Goal: Feedback & Contribution: Submit feedback/report problem

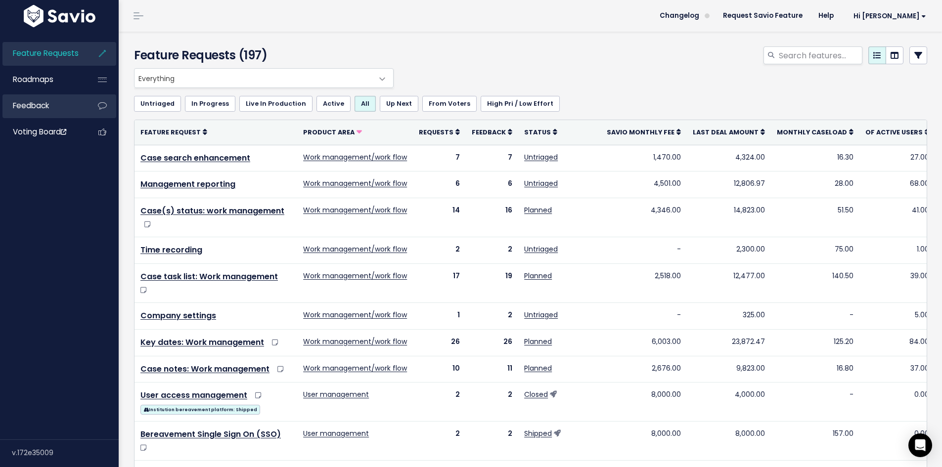
click at [46, 111] on link "Feedback" at bounding box center [42, 105] width 80 height 23
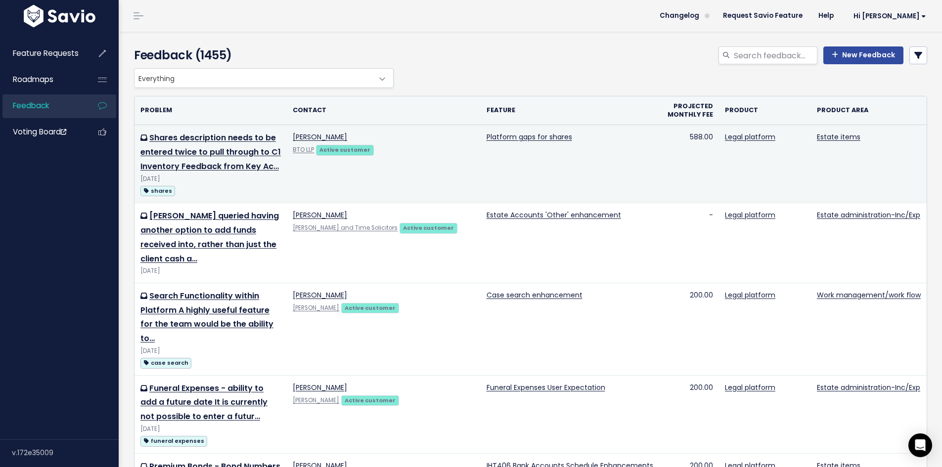
click at [219, 144] on td "Shares description needs to be entered twice to pull through to C1 Inventory Fe…" at bounding box center [210, 164] width 152 height 78
click at [219, 148] on link "Shares description needs to be entered twice to pull through to C1 Inventory Fe…" at bounding box center [210, 152] width 140 height 40
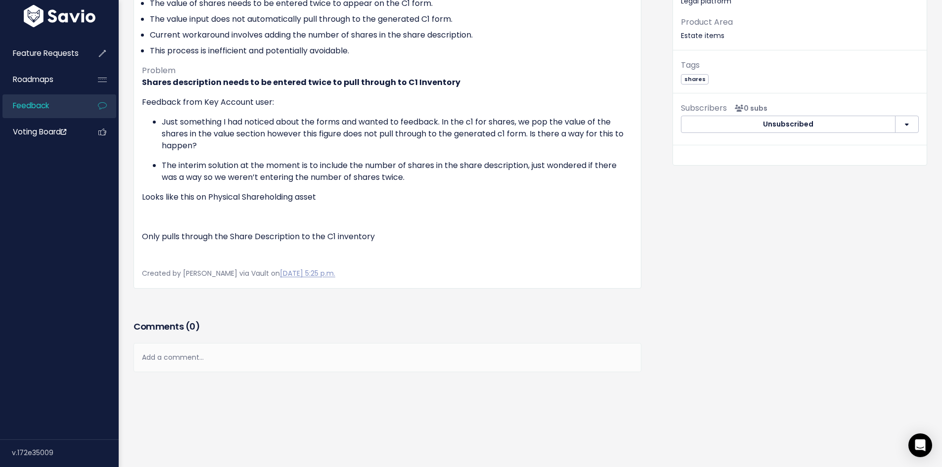
scroll to position [300, 0]
click at [48, 108] on span "Feedback" at bounding box center [31, 105] width 36 height 10
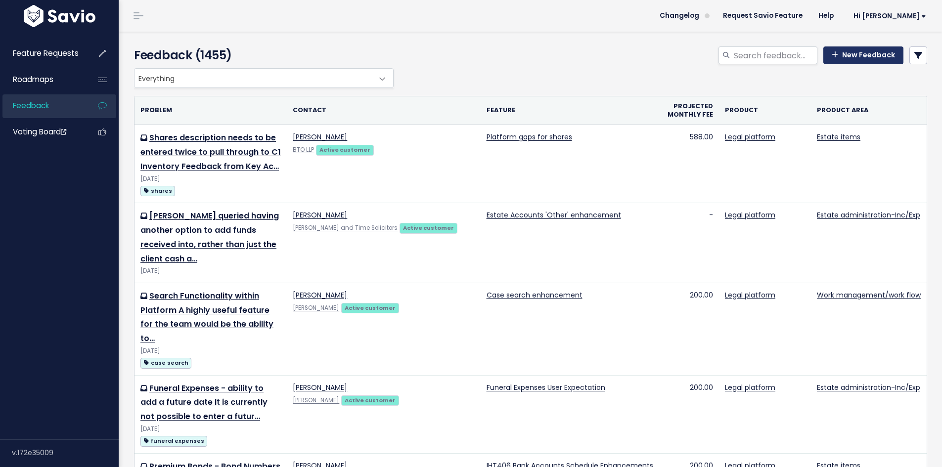
click at [847, 51] on link "New Feedback" at bounding box center [863, 55] width 80 height 18
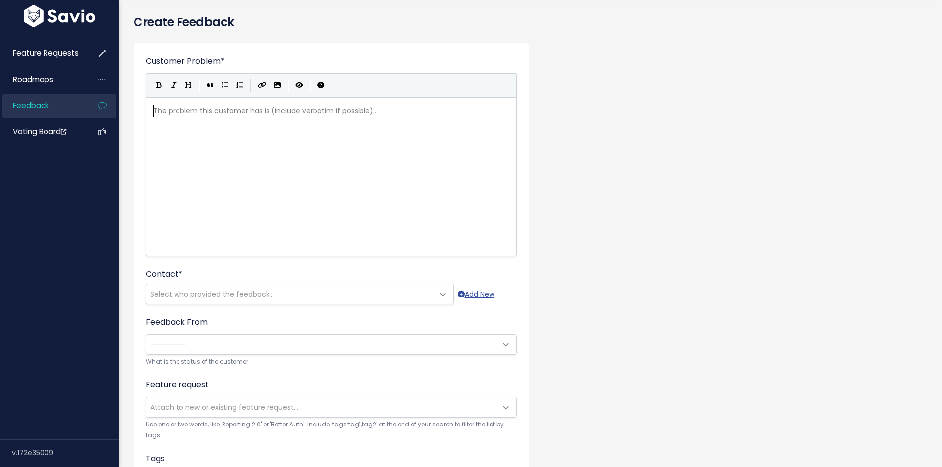
scroll to position [49, 0]
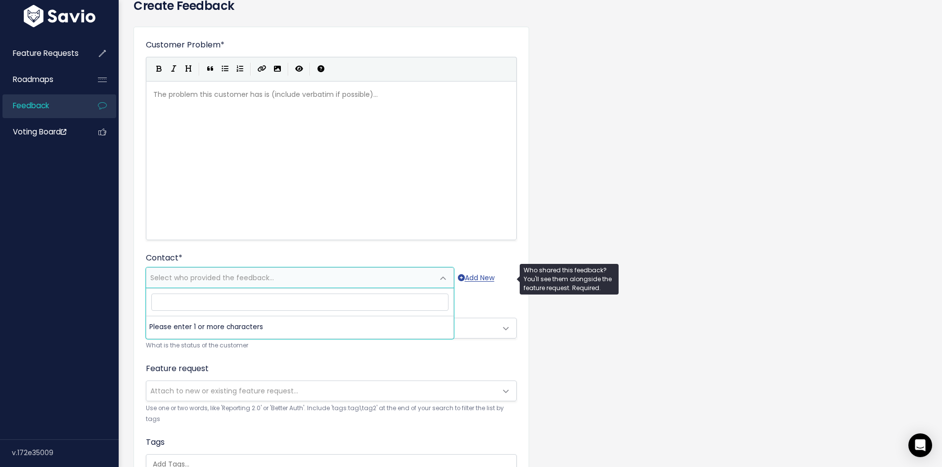
click at [243, 285] on span "Select who provided the feedback..." at bounding box center [289, 278] width 287 height 20
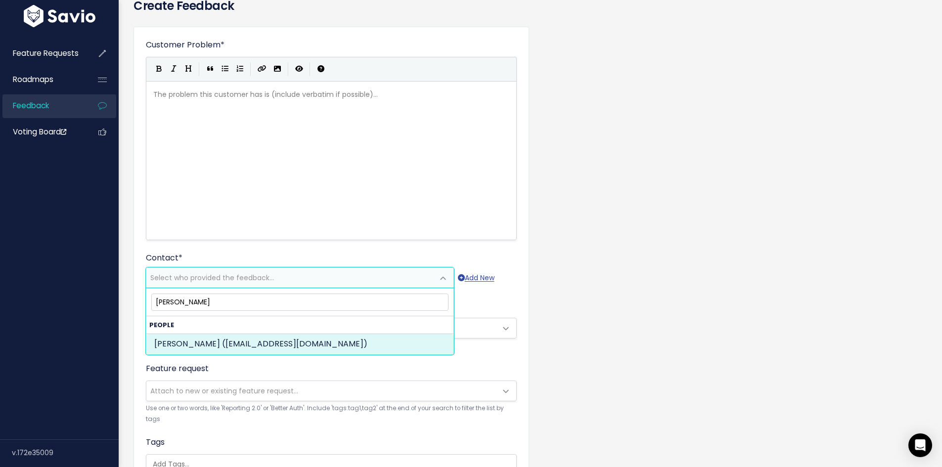
type input "gregor page"
select select "ACTIVE"
select select "80760212"
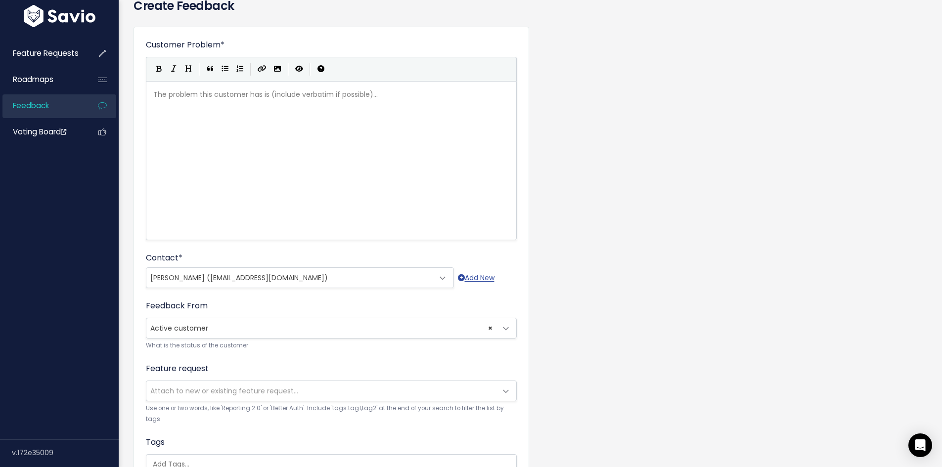
drag, startPoint x: 632, startPoint y: 317, endPoint x: 578, endPoint y: 280, distance: 65.4
click at [632, 315] on div "Customer Problem * | | | | The problem this customer has is (include verbatim i…" at bounding box center [530, 317] width 808 height 596
click at [385, 146] on div "The problem this customer has is (include verbatim if possible)... xxxxxxxxxx ​" at bounding box center [343, 173] width 385 height 173
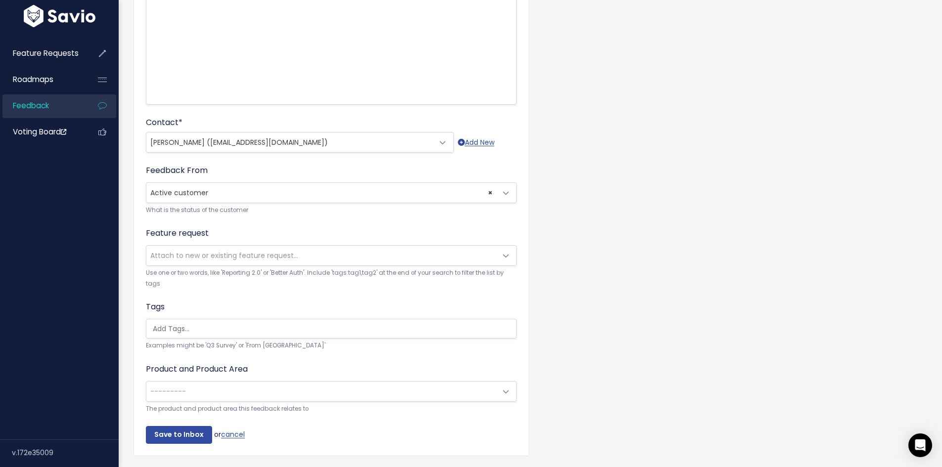
scroll to position [22, 0]
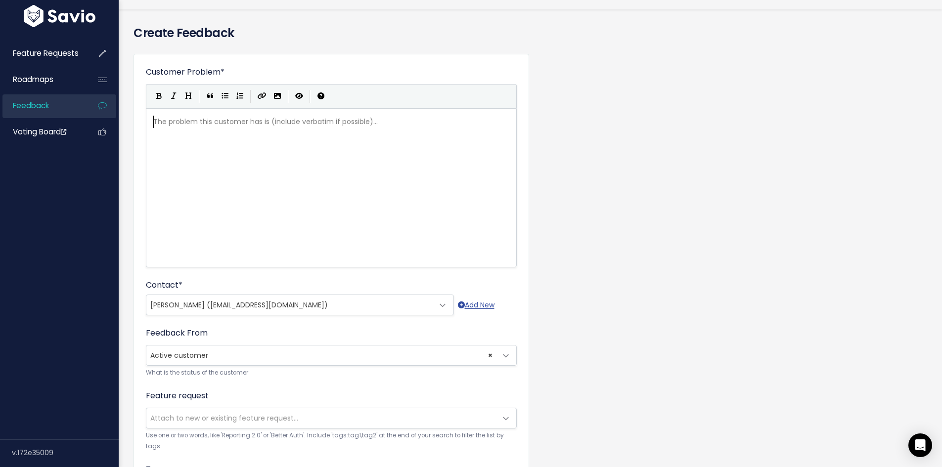
click at [202, 137] on div "The problem this customer has is (include verbatim if possible)... xxxxxxxxxx ​" at bounding box center [343, 200] width 385 height 173
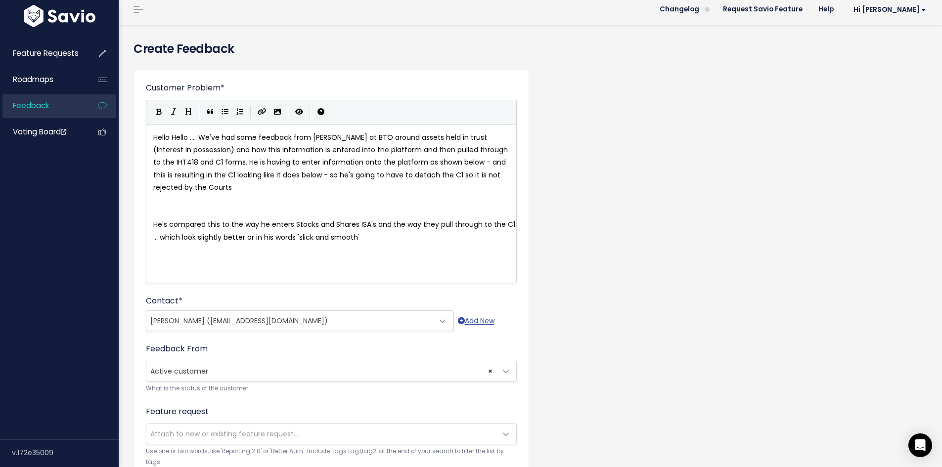
scroll to position [0, 0]
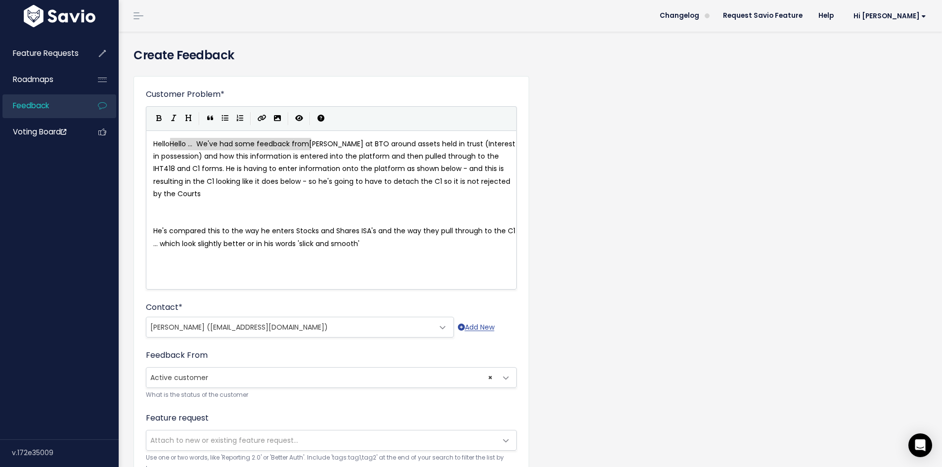
type textarea "Hello Hello ... We've had some feedback from"
drag, startPoint x: 310, startPoint y: 144, endPoint x: 127, endPoint y: 145, distance: 183.4
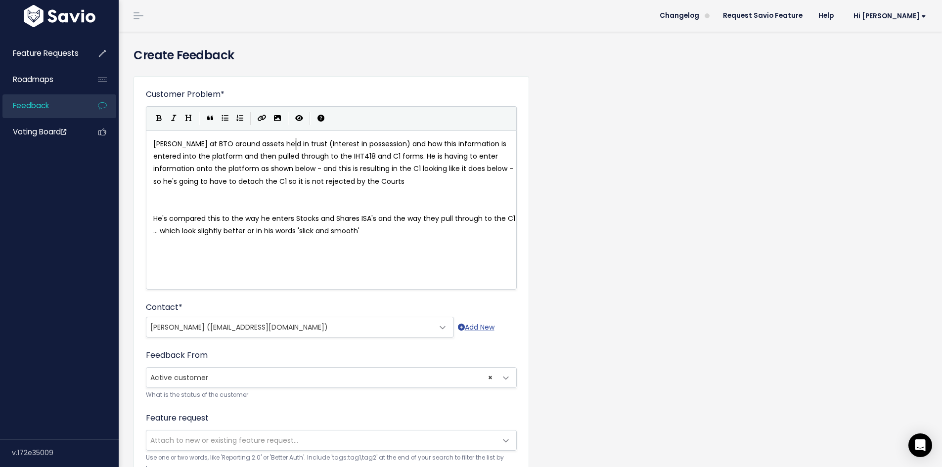
type textarea "t"
click at [176, 143] on span "Gregor at BTO around assets held in trust (Interest in possession) and how this…" at bounding box center [334, 162] width 362 height 47
type textarea "has some feedback fom"
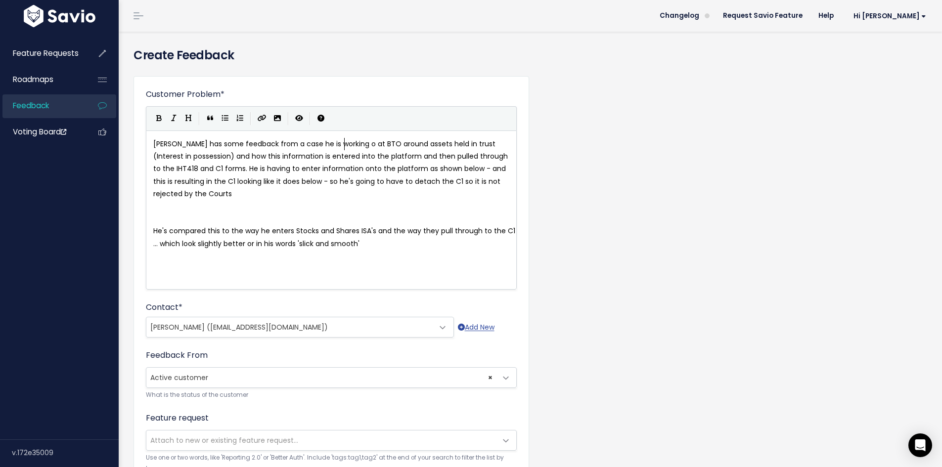
type textarea "rom a case he is working on"
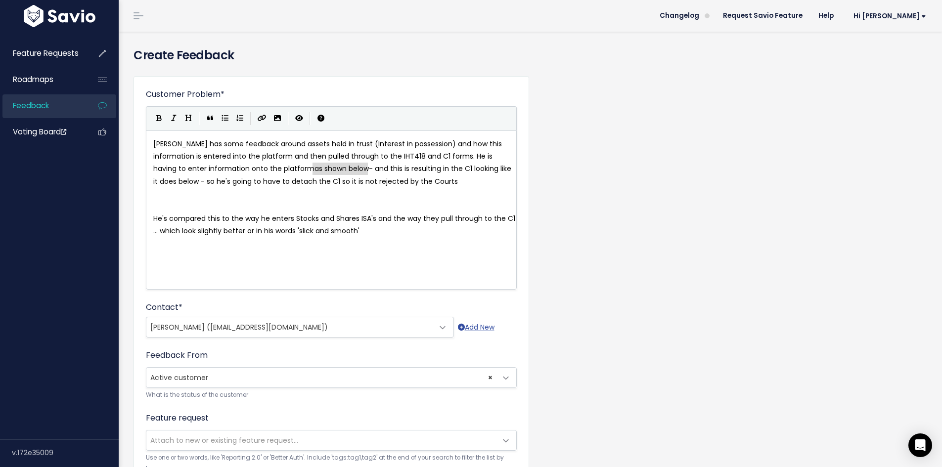
drag, startPoint x: 365, startPoint y: 168, endPoint x: 314, endPoint y: 170, distance: 51.0
type textarea "in the de"
type textarea "'Description fi"
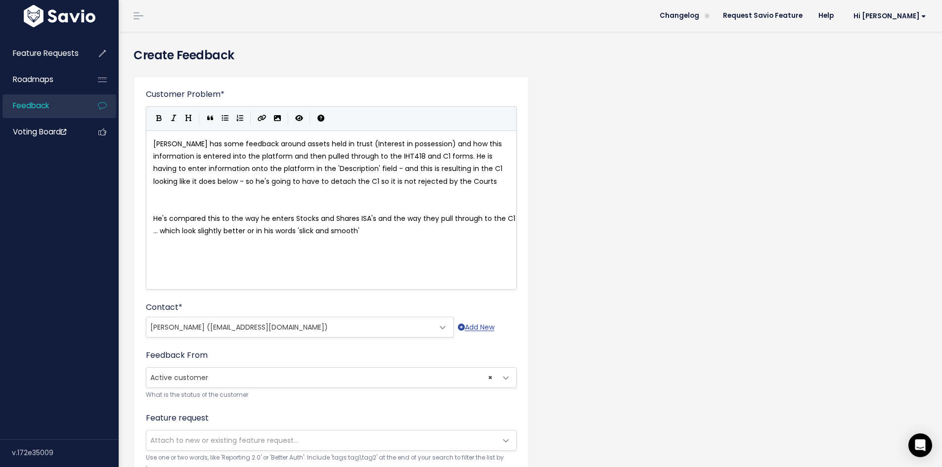
type textarea "' field"
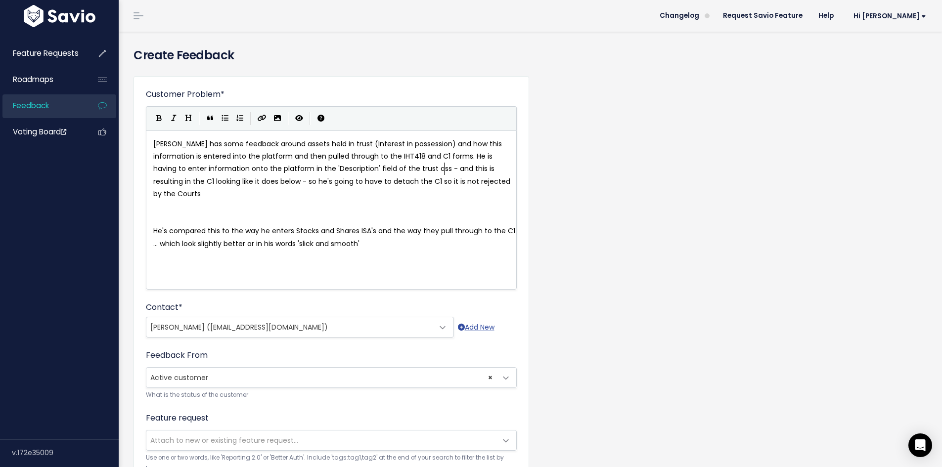
type textarea "of the trust asset"
drag, startPoint x: 280, startPoint y: 179, endPoint x: 299, endPoint y: 177, distance: 18.9
type textarea "below"
drag, startPoint x: 302, startPoint y: 178, endPoint x: 243, endPoint y: 183, distance: 59.0
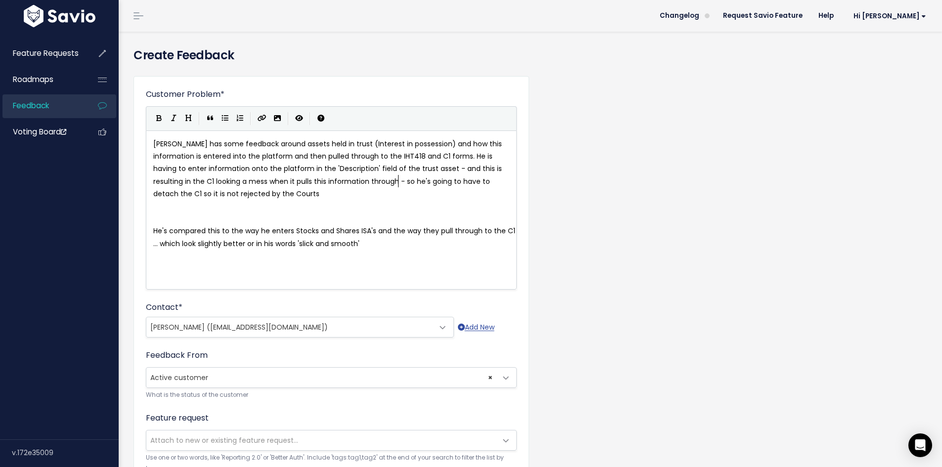
type textarea "a mess when it pulls this information through"
click at [409, 178] on span "Gregor has some feedback around assets held in trust (Interest in possession) a…" at bounding box center [328, 169] width 351 height 60
type textarea "so he"
drag, startPoint x: 409, startPoint y: 178, endPoint x: 418, endPoint y: 178, distance: 8.9
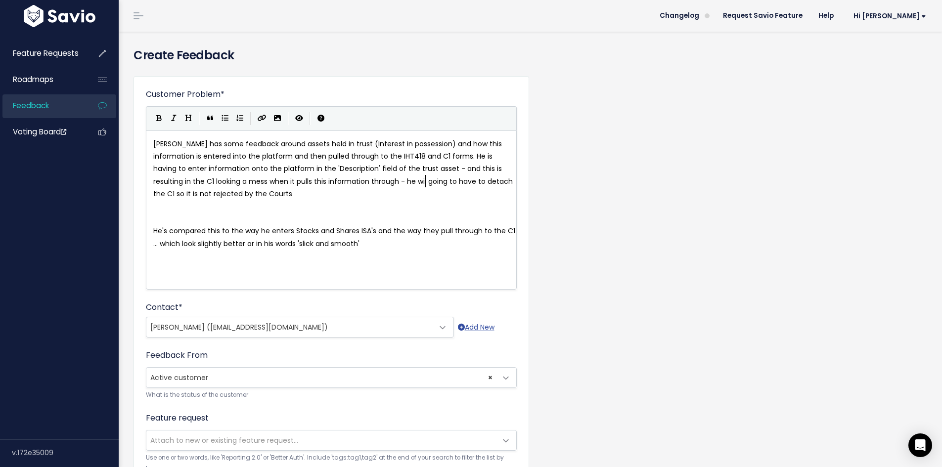
type textarea "he will"
click at [204, 209] on pre at bounding box center [334, 206] width 367 height 12
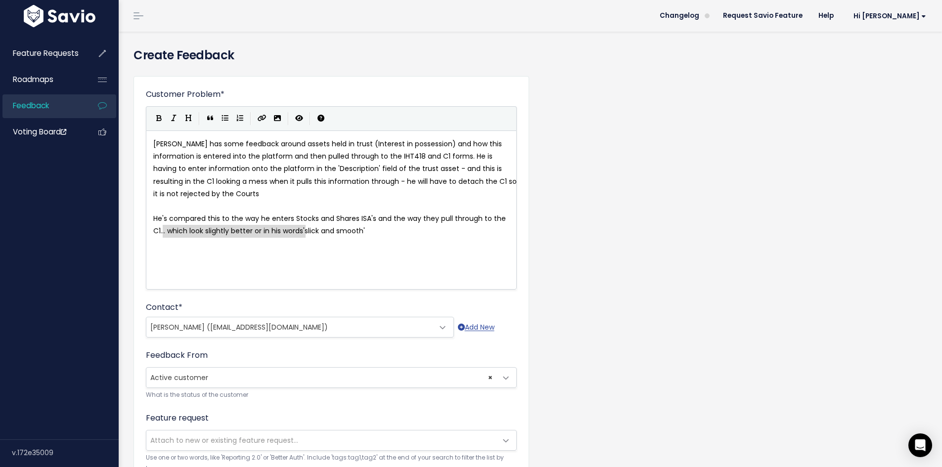
drag, startPoint x: 305, startPoint y: 230, endPoint x: 163, endPoint y: 232, distance: 141.9
type textarea "which look"
click at [294, 190] on pre "Gregor has some feedback around assets held in trust (Interest in possession) a…" at bounding box center [334, 169] width 367 height 62
click at [295, 223] on pre "He's compared this to the way he enters Stocks and Shares ISA's and the way the…" at bounding box center [334, 225] width 367 height 25
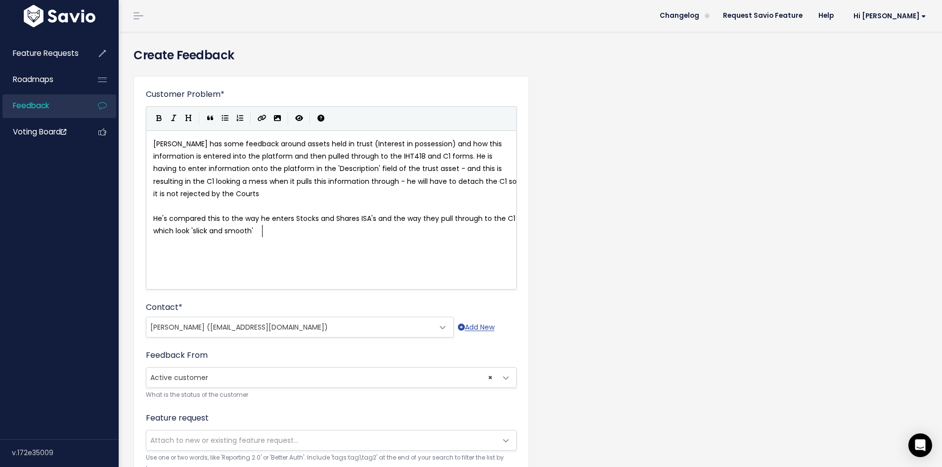
click at [297, 228] on pre "He's compared this to the way he enters Stocks and Shares ISA's and the way the…" at bounding box center [334, 225] width 367 height 25
click at [277, 118] on icon "Import an image" at bounding box center [277, 118] width 7 height 7
type textarea "h"
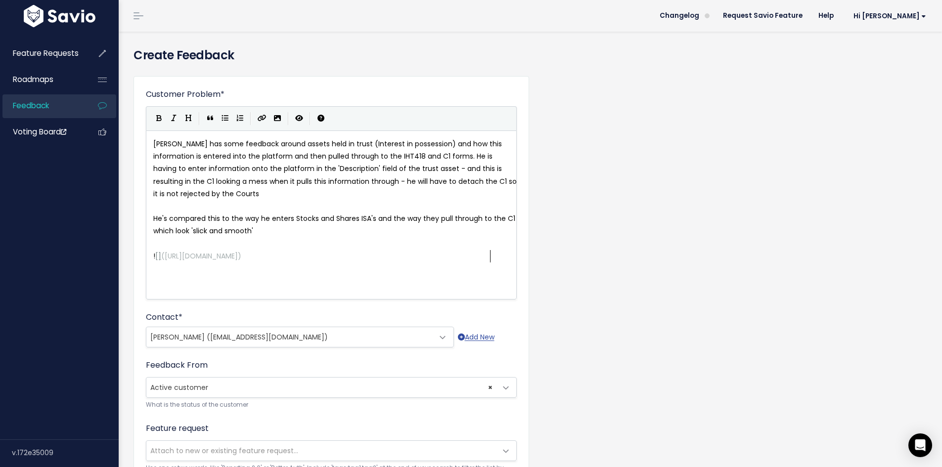
click at [295, 282] on pre "​" at bounding box center [334, 281] width 367 height 12
click at [238, 254] on span "https://www.savio.io/app/serve-uploaded-mde-image/mde-uploads/1129/aAgI_image.p…" at bounding box center [201, 256] width 73 height 10
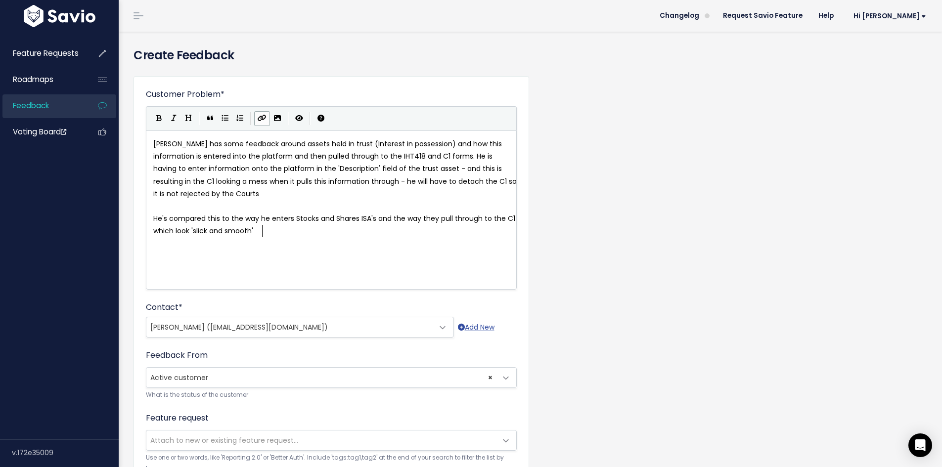
click at [260, 118] on icon "Create Link" at bounding box center [262, 118] width 9 height 7
click at [633, 251] on div "Customer Problem * Gregor has some feedback around assets held in trust (Intere…" at bounding box center [530, 366] width 808 height 596
click at [420, 254] on pre "​" at bounding box center [334, 256] width 367 height 12
type textarea "'[](https://)"
drag, startPoint x: 316, startPoint y: 231, endPoint x: 259, endPoint y: 229, distance: 57.4
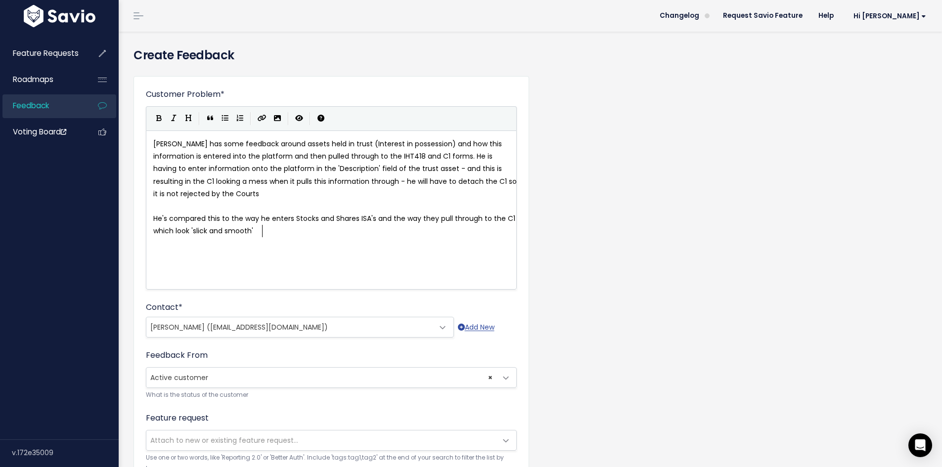
type textarea "'"
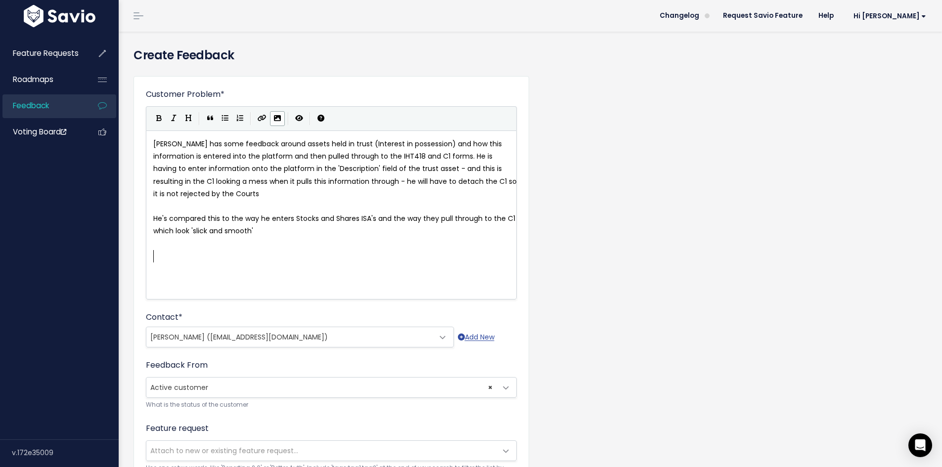
click at [274, 117] on icon "Import an image" at bounding box center [277, 118] width 7 height 7
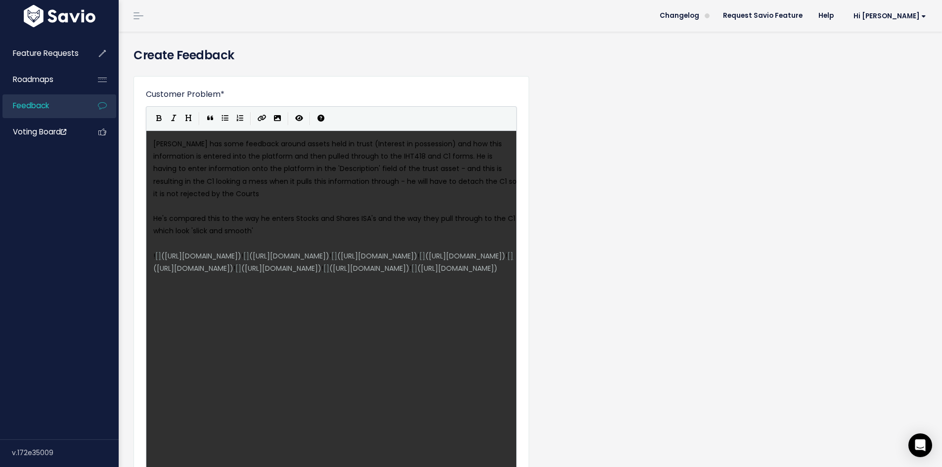
click at [590, 245] on div "Customer Problem * | | | | x Gregor has some feedback around assets held in tru…" at bounding box center [530, 464] width 808 height 793
click at [342, 231] on pre "He's compared this to the way he enters Stocks and Shares ISA's and the way the…" at bounding box center [334, 225] width 367 height 25
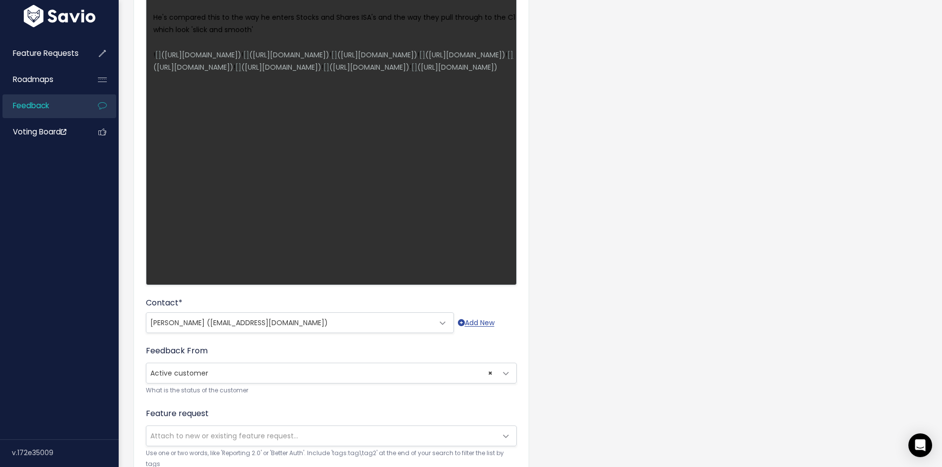
scroll to position [198, 0]
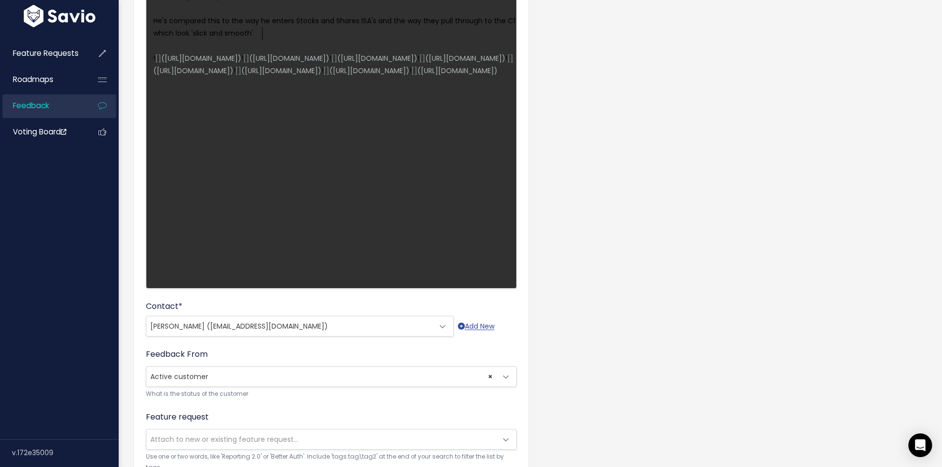
click at [350, 89] on pre "​" at bounding box center [334, 83] width 367 height 12
click at [421, 76] on span "https://www.savio.io/app/serve-uploaded-mde-image/mde-uploads/1129/wpjc_C1_Info…" at bounding box center [457, 71] width 73 height 10
click at [468, 77] on pre "! [] ( https://www.savio.io/app/serve-uploaded-mde-image/mde-uploads/1129/kr3k_…" at bounding box center [334, 64] width 367 height 25
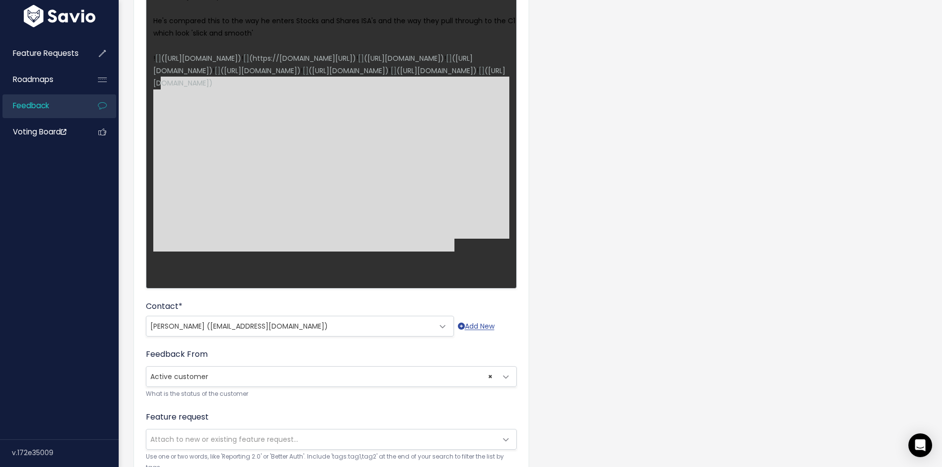
type textarea "![](https://www.savio.io/app/serve-uploaded-mde-image/mde-uploads/1129/kr3k_How…"
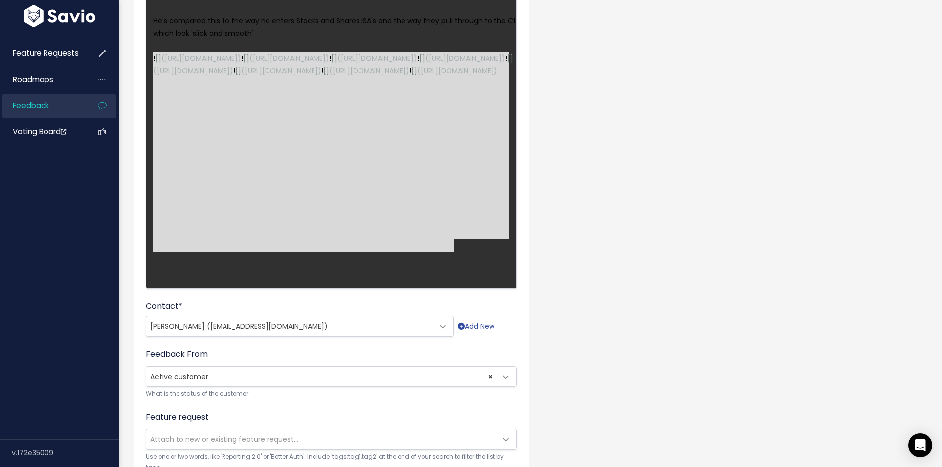
drag, startPoint x: 466, startPoint y: 250, endPoint x: 147, endPoint y: 62, distance: 369.7
click at [615, 174] on div "Customer Problem * | | | | x Gregor has some feedback around assets held in tru…" at bounding box center [530, 266] width 808 height 793
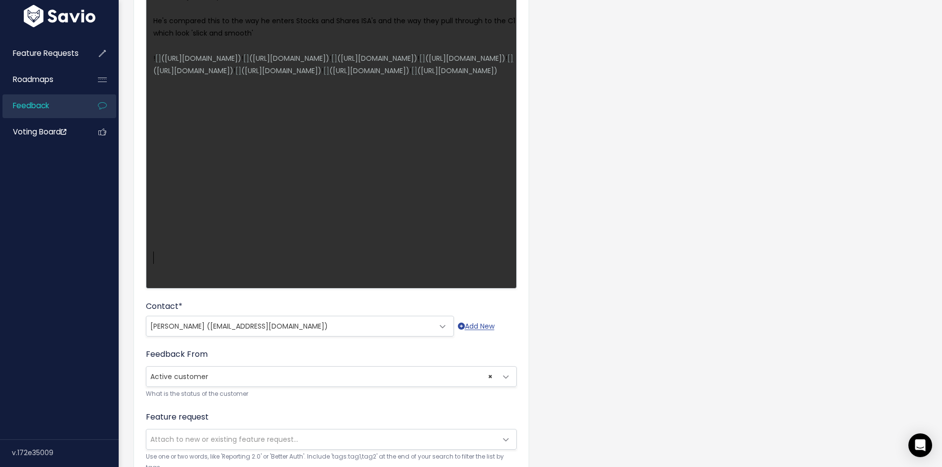
click at [492, 89] on pre "​" at bounding box center [334, 83] width 367 height 12
drag, startPoint x: 490, startPoint y: 257, endPoint x: 429, endPoint y: 242, distance: 63.2
click at [482, 89] on pre "​" at bounding box center [334, 83] width 367 height 12
click at [49, 106] on span "Feedback" at bounding box center [31, 105] width 36 height 10
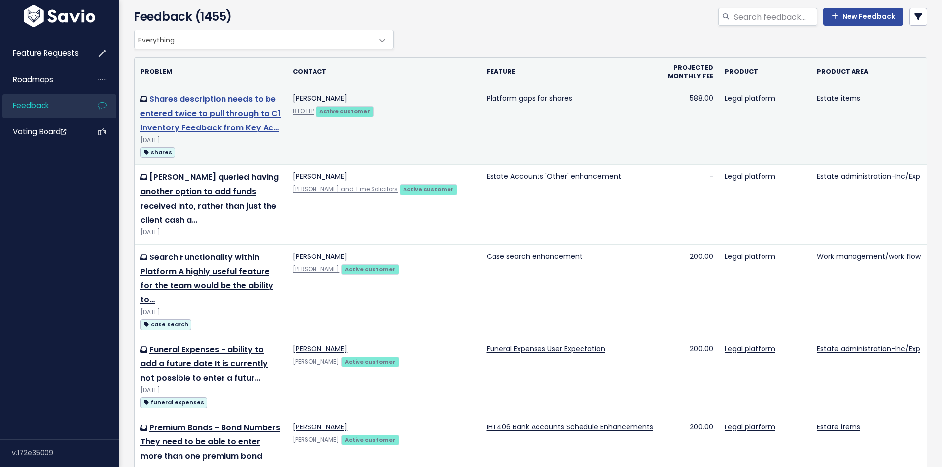
scroll to position [49, 0]
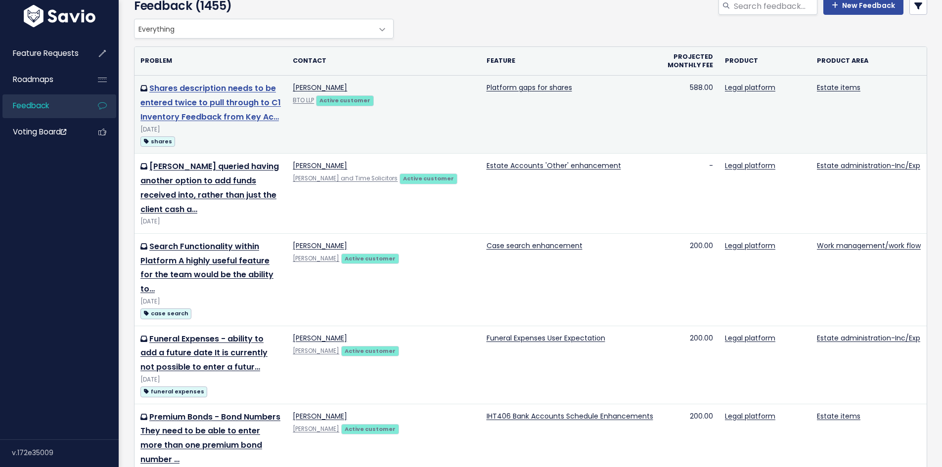
click at [238, 102] on link "Shares description needs to be entered twice to pull through to C1 Inventory Fe…" at bounding box center [210, 103] width 140 height 40
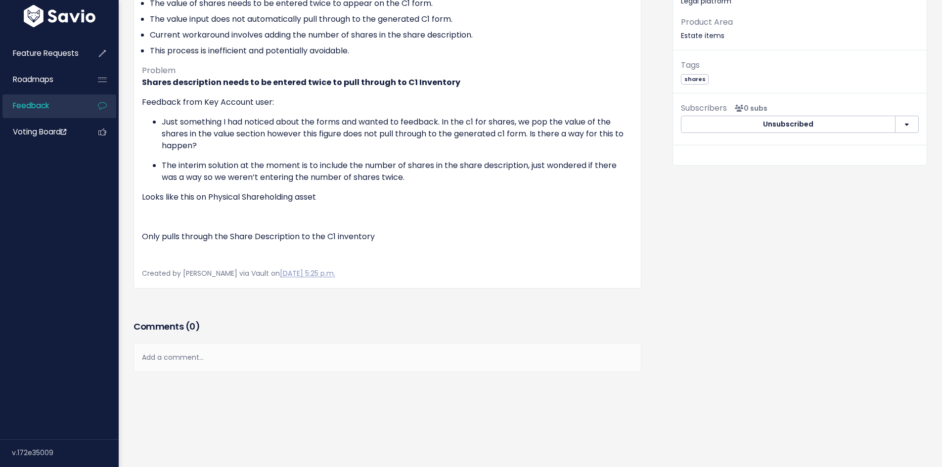
scroll to position [201, 0]
click at [142, 218] on img at bounding box center [142, 218] width 0 height 0
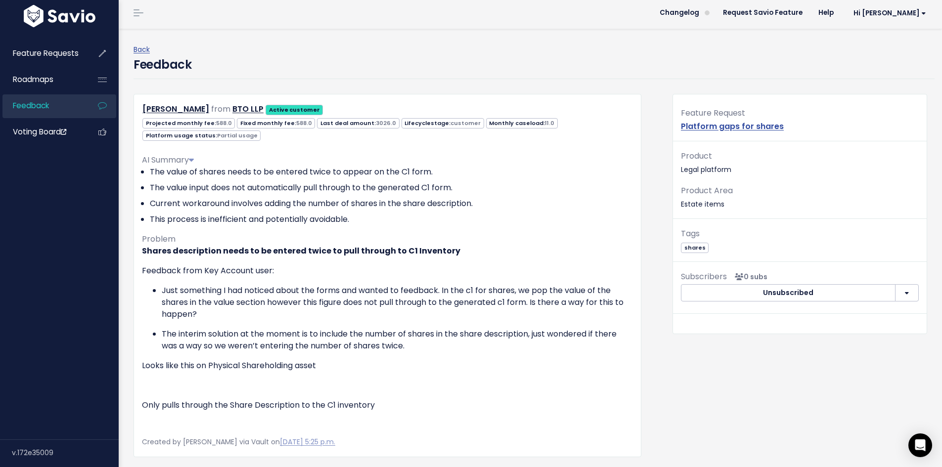
scroll to position [0, 0]
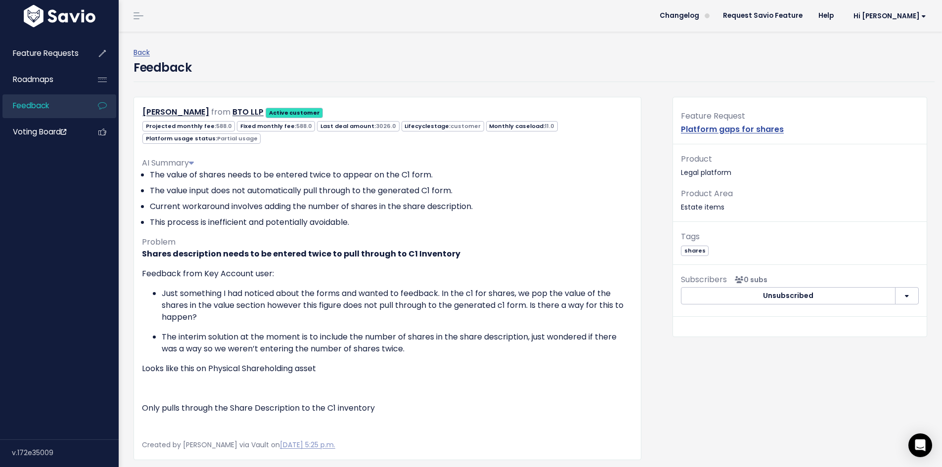
click at [47, 116] on link "Feedback" at bounding box center [42, 105] width 80 height 23
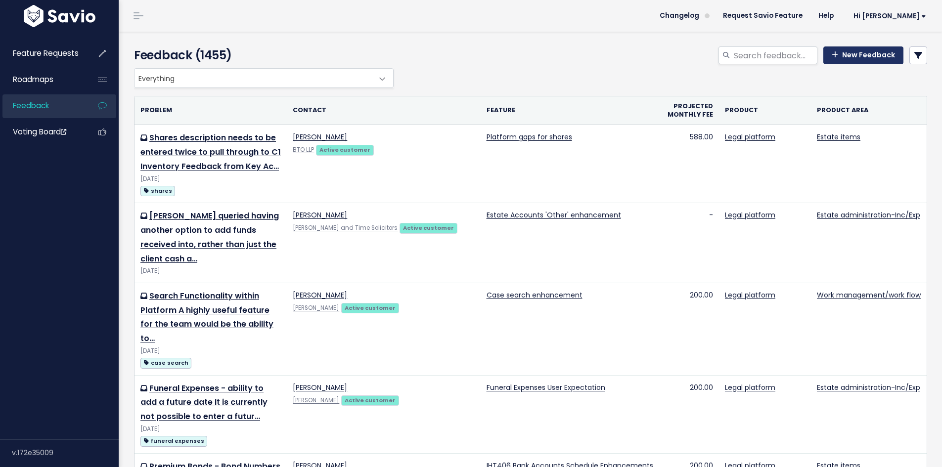
click at [887, 55] on link "New Feedback" at bounding box center [863, 55] width 80 height 18
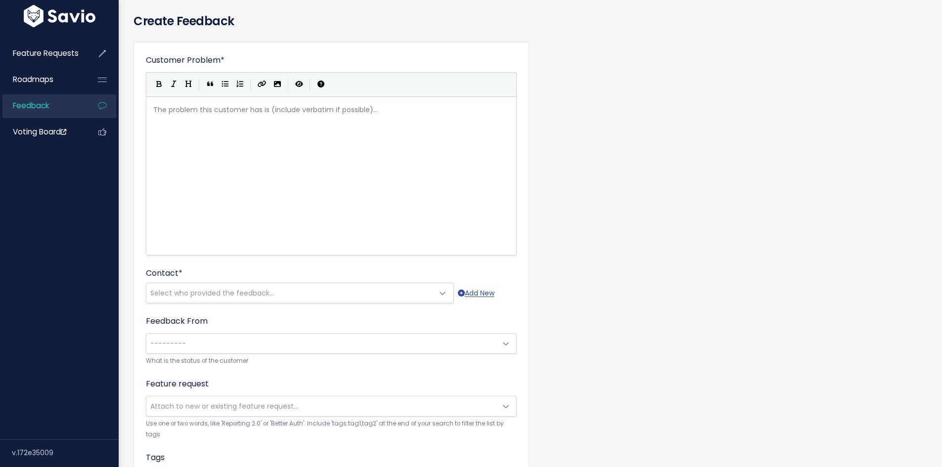
scroll to position [49, 0]
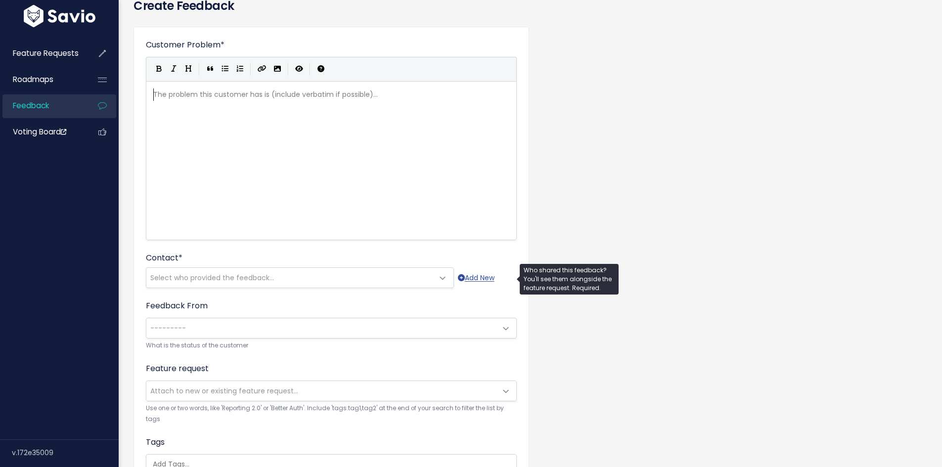
click at [295, 280] on span "Select who provided the feedback..." at bounding box center [289, 278] width 287 height 20
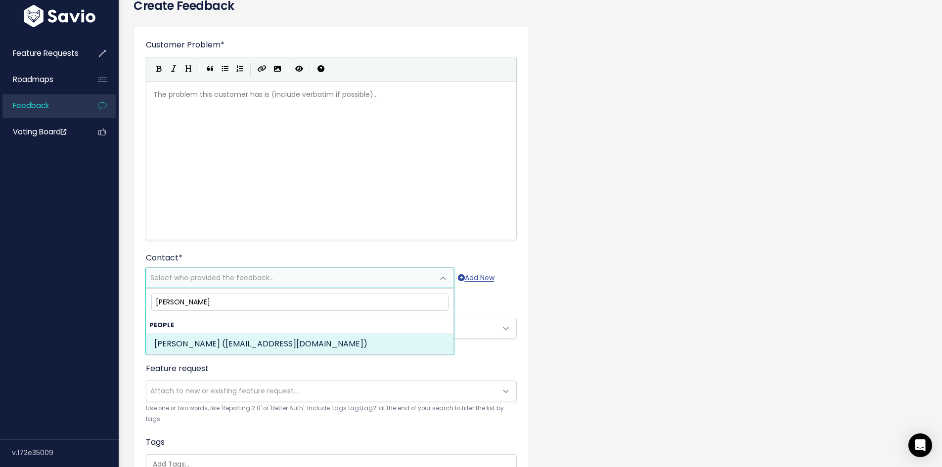
type input "[PERSON_NAME]"
select select "ACTIVE"
select select "80760212"
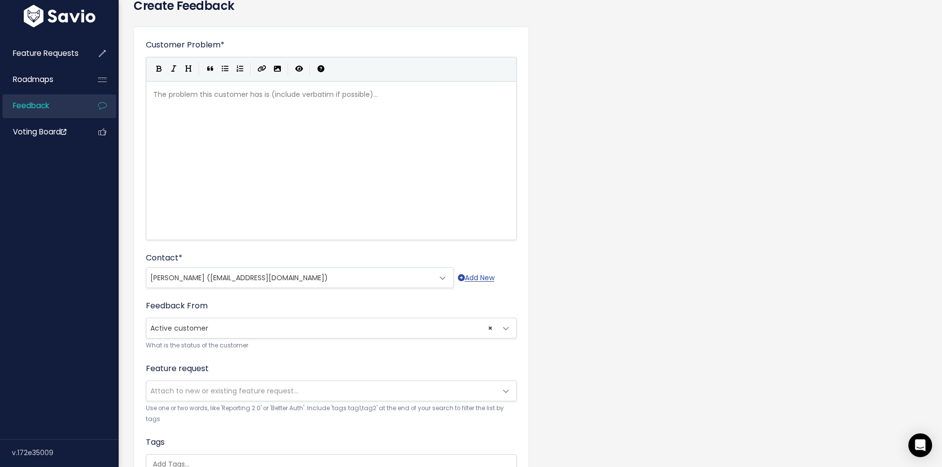
click at [242, 161] on div "The problem this customer has is (include verbatim if possible)... xxxxxxxxxx ​" at bounding box center [343, 173] width 385 height 173
click at [349, 111] on div "The problem this customer has is (include verbatim if possible)... xxxxxxxxxx ​" at bounding box center [343, 173] width 385 height 173
paste textarea
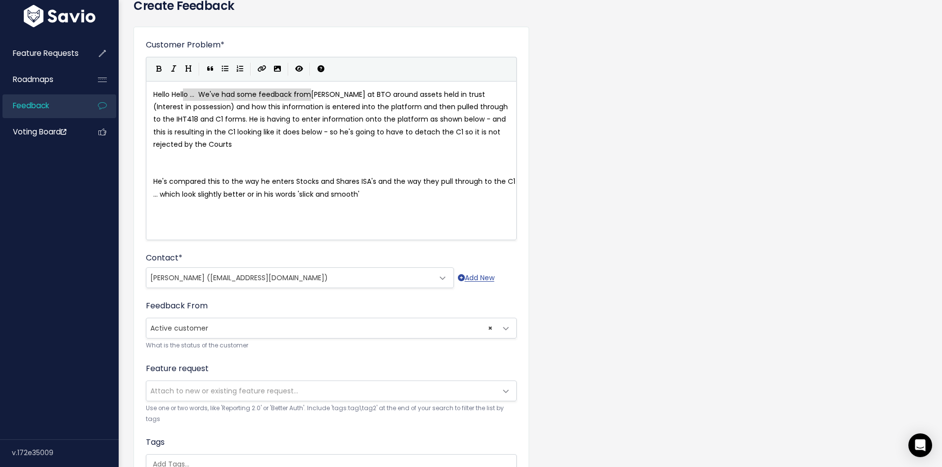
type textarea "Hello Hello ... We've had some feedback from"
drag, startPoint x: 311, startPoint y: 95, endPoint x: 67, endPoint y: 96, distance: 244.7
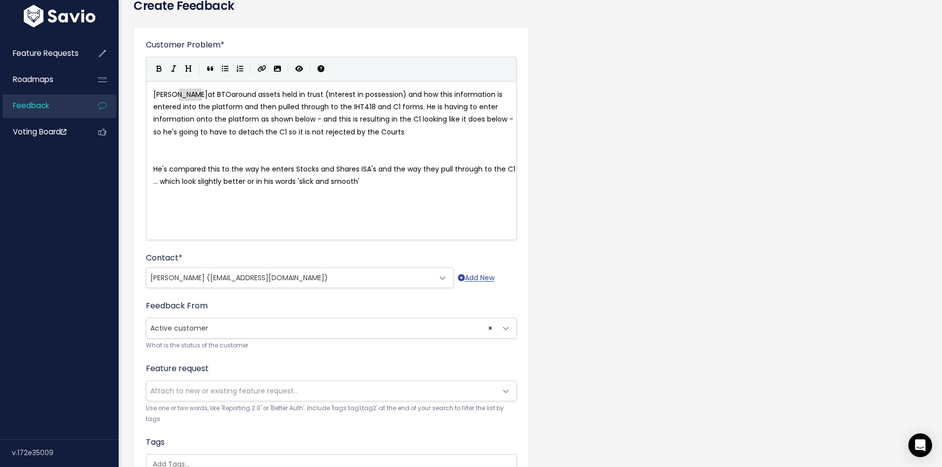
drag, startPoint x: 178, startPoint y: 95, endPoint x: 203, endPoint y: 97, distance: 24.8
type textarea "has some"
type textarea "shared some feedback"
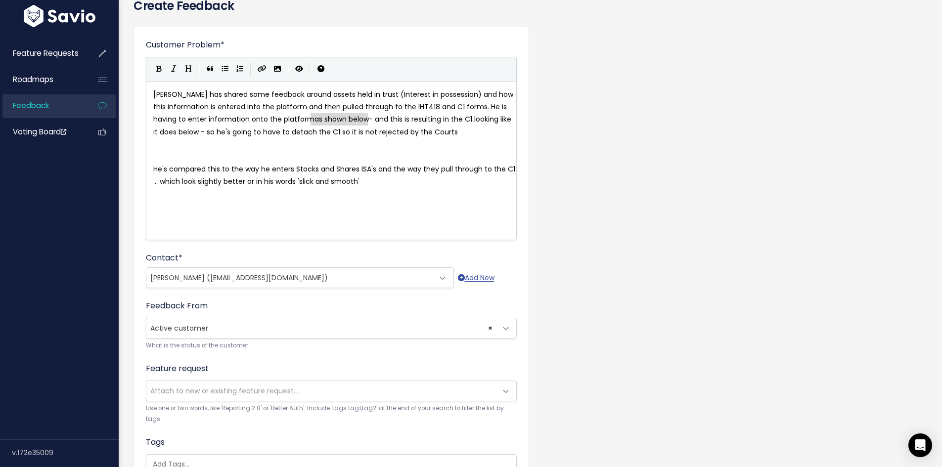
drag, startPoint x: 311, startPoint y: 118, endPoint x: 365, endPoint y: 117, distance: 53.9
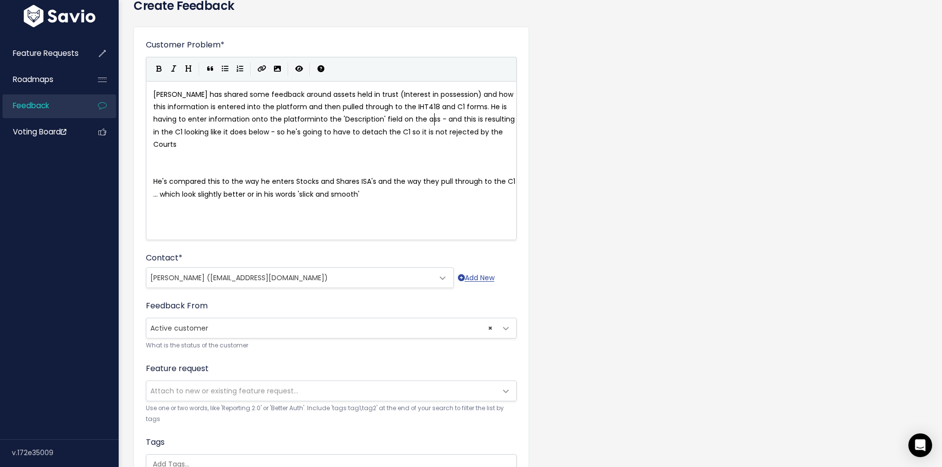
type textarea "into the 'Description' field on the asset"
type textarea "ike it does belo"
type textarea "-"
drag, startPoint x: 302, startPoint y: 132, endPoint x: 245, endPoint y: 133, distance: 56.9
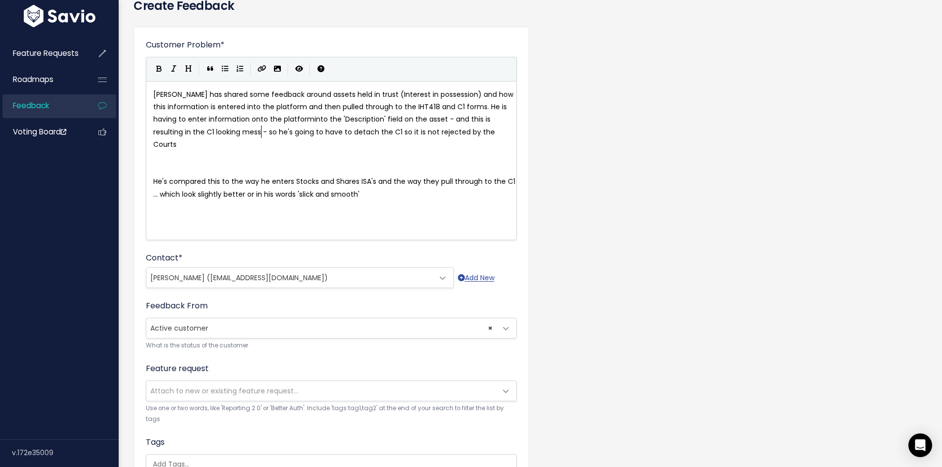
scroll to position [3, 22]
type textarea "messy"
click at [278, 145] on pre "Gregor has shared some feedback around assets held in trust (Interest in posses…" at bounding box center [334, 119] width 367 height 62
drag, startPoint x: 273, startPoint y: 132, endPoint x: 328, endPoint y: 133, distance: 54.9
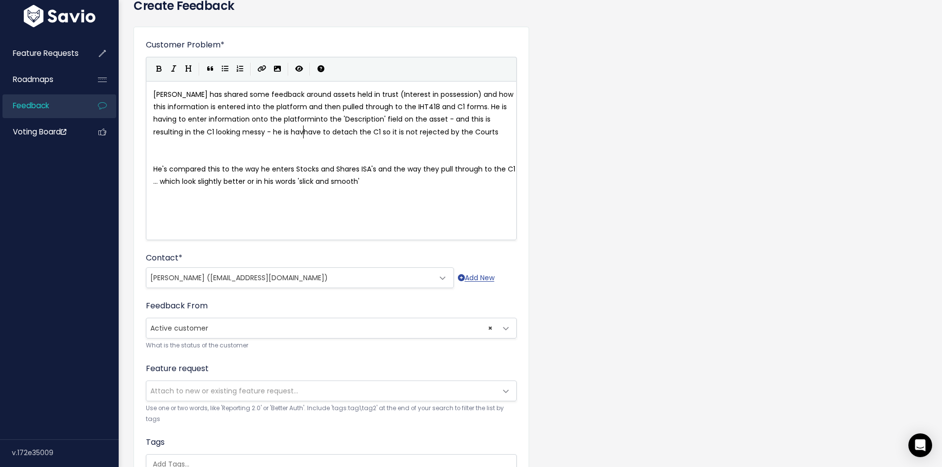
type textarea "he is havuni"
type textarea "i"
type textarea "ing"
drag, startPoint x: 306, startPoint y: 180, endPoint x: 163, endPoint y: 180, distance: 142.9
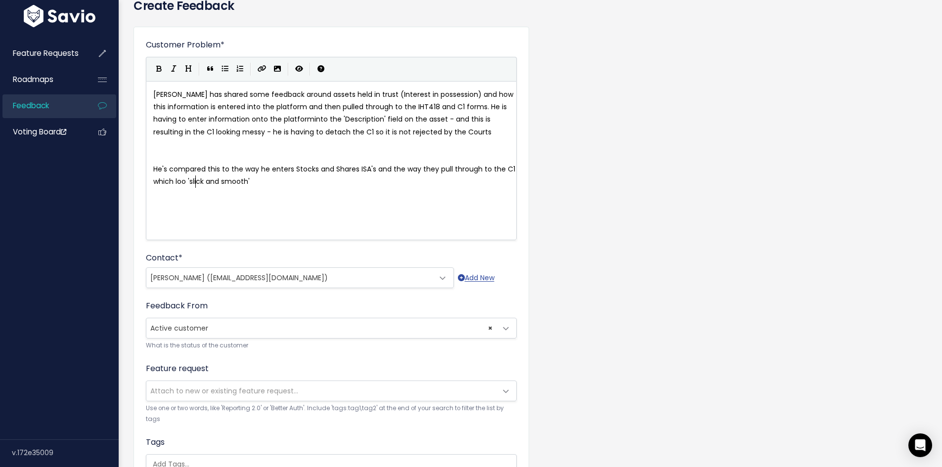
type textarea "which look"
click at [208, 151] on pre at bounding box center [334, 157] width 367 height 12
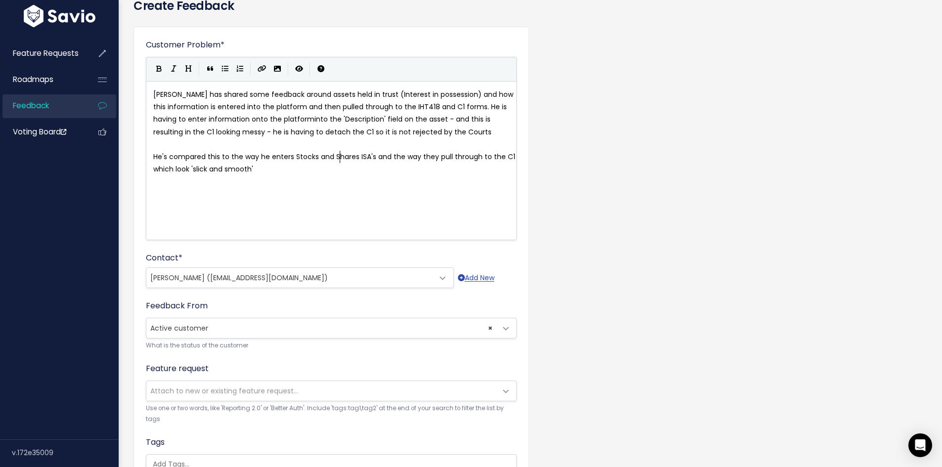
click at [341, 163] on pre "He's compared this to the way he enters Stocks and Shares ISA's and the way the…" at bounding box center [334, 163] width 367 height 25
click at [328, 180] on pre at bounding box center [334, 182] width 367 height 12
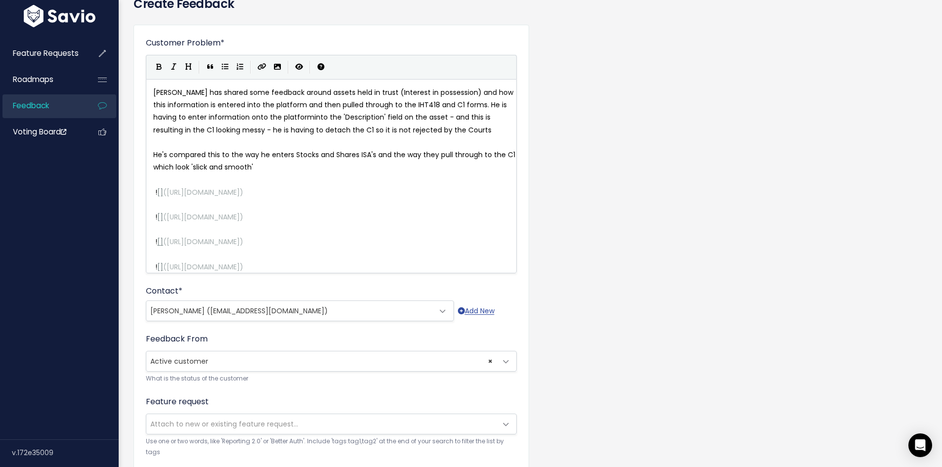
scroll to position [0, 0]
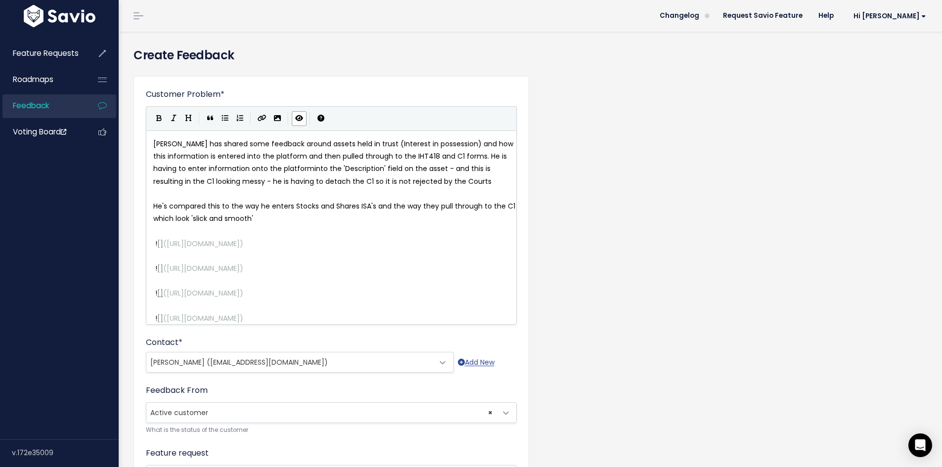
click at [300, 120] on icon "Toggle Preview" at bounding box center [299, 118] width 8 height 7
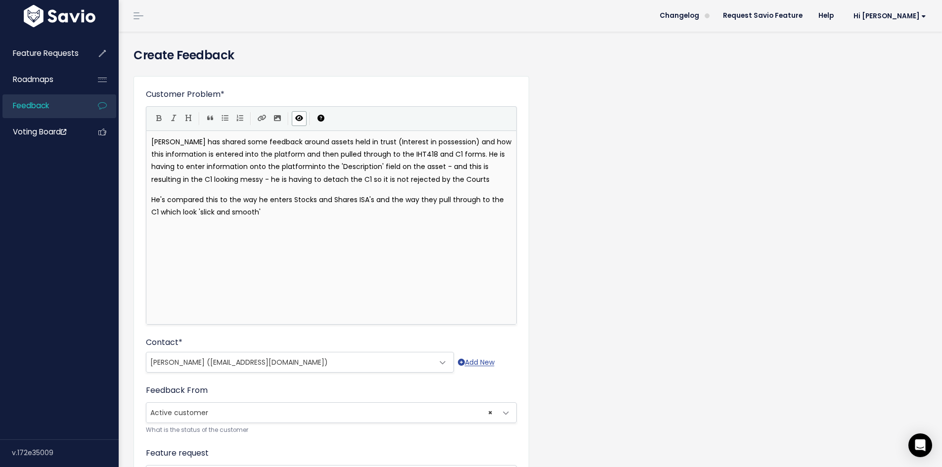
click at [300, 120] on icon "Toggle Preview" at bounding box center [299, 118] width 8 height 7
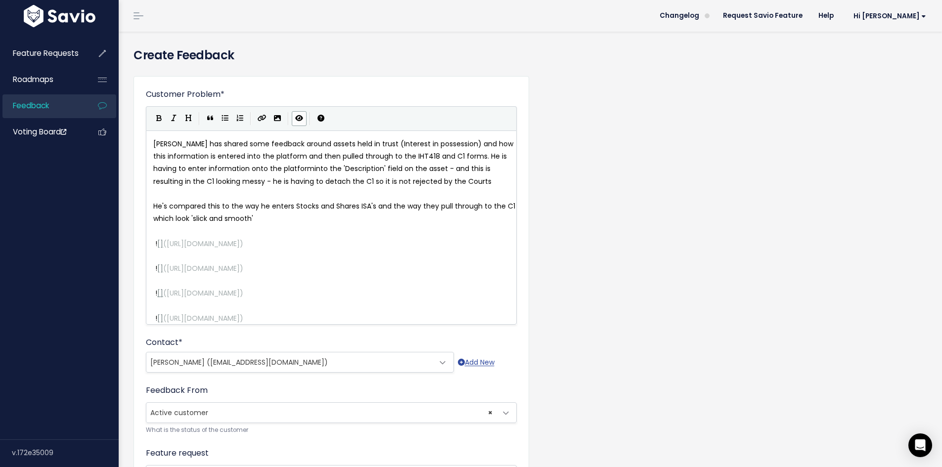
click at [300, 120] on icon "Toggle Preview" at bounding box center [299, 118] width 8 height 7
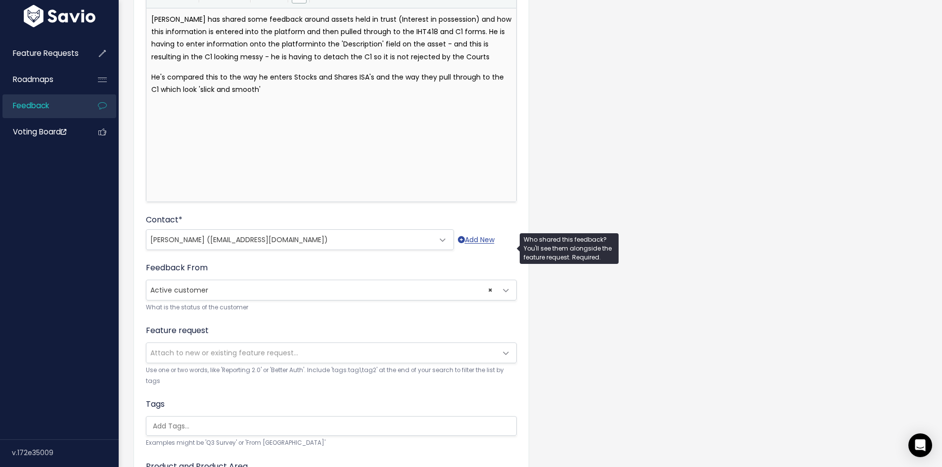
scroll to position [263, 0]
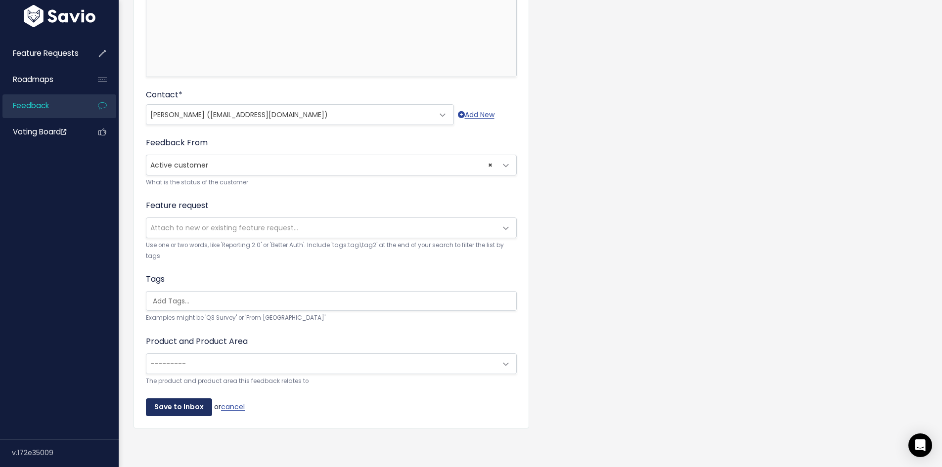
click at [175, 401] on input "Save to Inbox" at bounding box center [179, 407] width 66 height 18
